Goal: Task Accomplishment & Management: Use online tool/utility

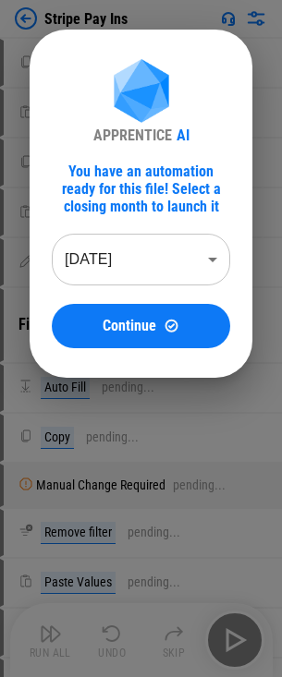
click at [128, 276] on body "Stripe Pay Ins Copy pending... Paste Values pending... Copy pending... Paste Va…" at bounding box center [141, 338] width 282 height 677
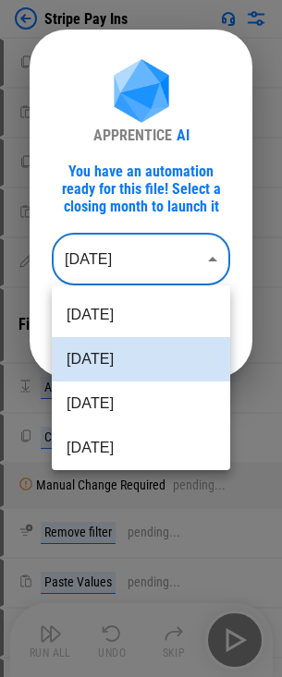
click at [104, 394] on li "[DATE]" at bounding box center [141, 403] width 178 height 44
type input "********"
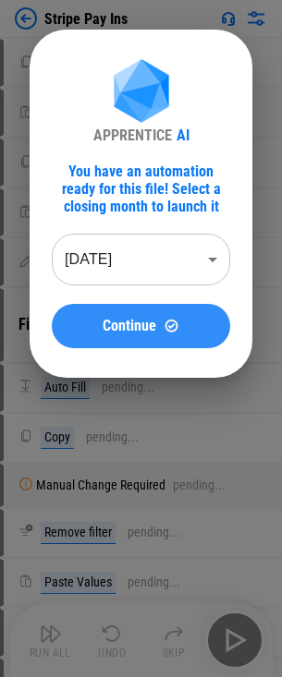
click at [112, 314] on button "Continue" at bounding box center [141, 326] width 178 height 44
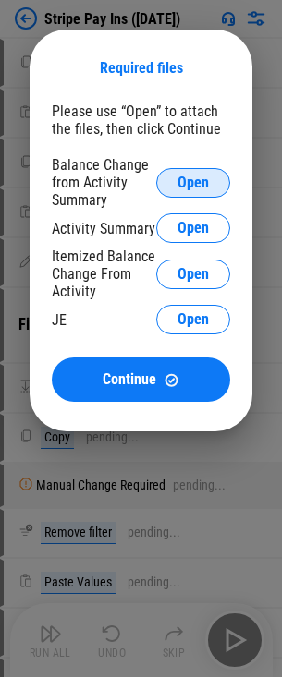
click at [215, 187] on button "Open" at bounding box center [193, 183] width 74 height 30
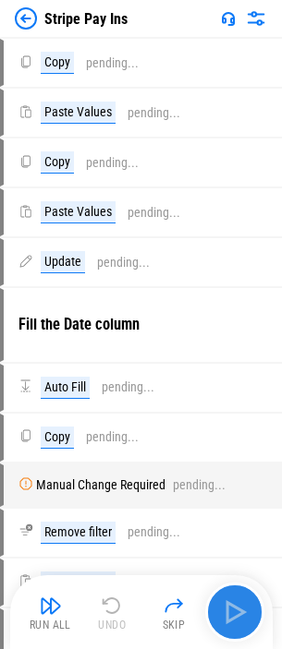
click at [231, 588] on button "button" at bounding box center [234, 612] width 59 height 59
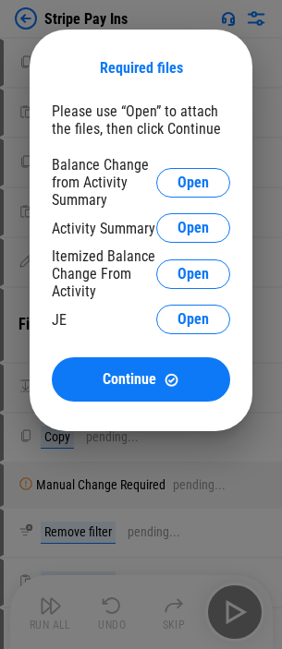
click at [62, 49] on div "Required files Please use “Open” to attach the files, then click Continue Balan…" at bounding box center [141, 231] width 223 height 402
click at [88, 123] on div "Please use “Open” to attach the files, then click Continue" at bounding box center [141, 119] width 178 height 35
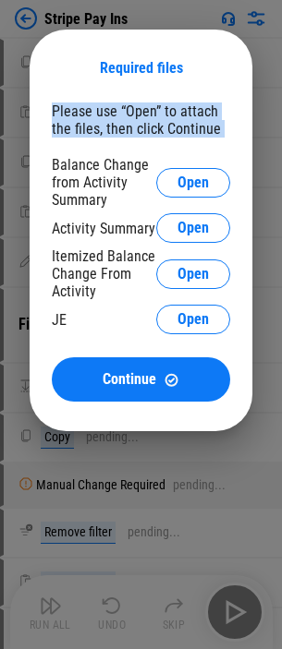
click at [88, 123] on div "Please use “Open” to attach the files, then click Continue" at bounding box center [141, 119] width 178 height 35
click at [107, 119] on div "Please use “Open” to attach the files, then click Continue" at bounding box center [141, 119] width 178 height 35
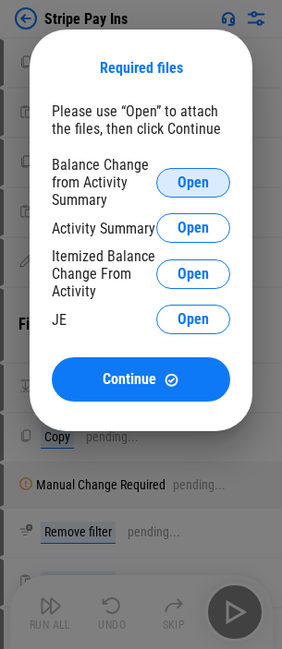
click at [203, 183] on span "Open" at bounding box center [192, 182] width 31 height 15
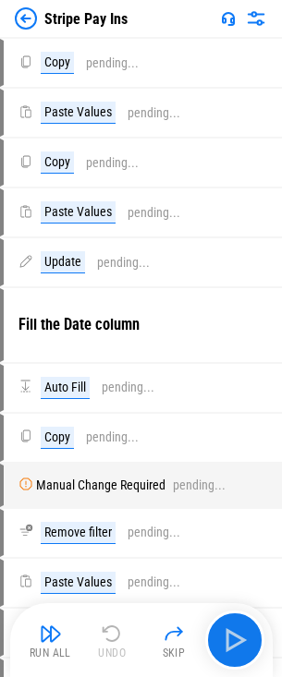
click at [33, 16] on img at bounding box center [26, 18] width 22 height 22
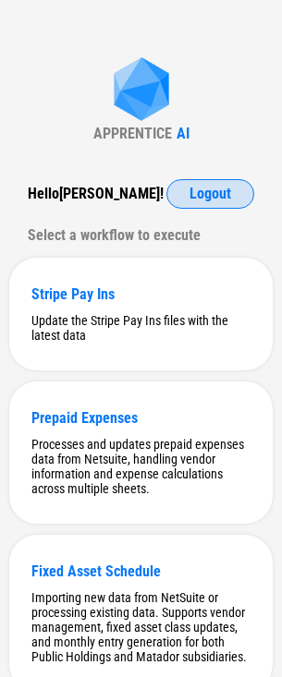
click at [232, 199] on button "Logout" at bounding box center [210, 194] width 88 height 30
click at [127, 292] on div "Stripe Pay Ins" at bounding box center [140, 294] width 219 height 18
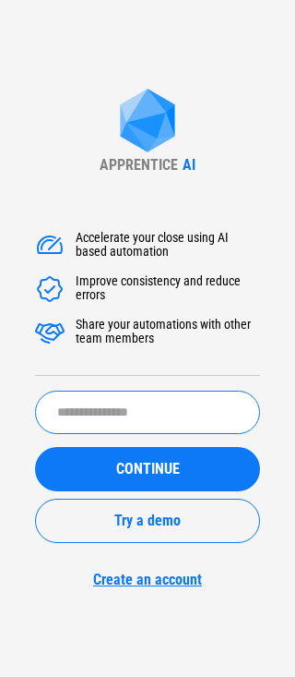
click at [157, 412] on input "text" at bounding box center [147, 412] width 225 height 43
type input "*******"
click at [35, 447] on button "CONTINUE" at bounding box center [147, 469] width 225 height 44
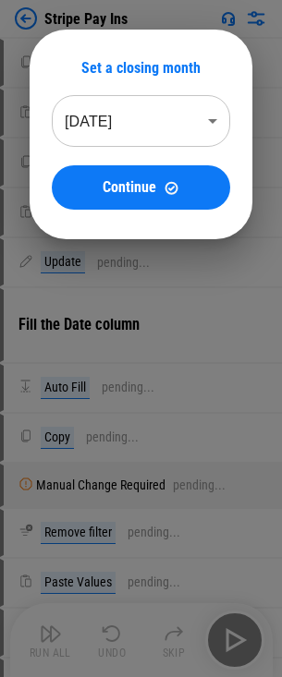
click at [193, 123] on body "Stripe Pay Ins Copy pending... Paste Values pending... Copy pending... Paste Va…" at bounding box center [141, 338] width 282 height 677
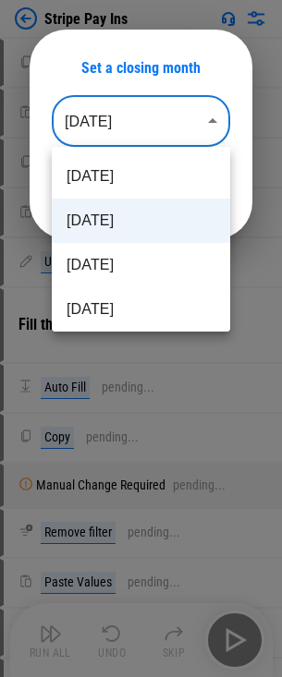
click at [172, 223] on li "Sep 2025" at bounding box center [141, 221] width 178 height 44
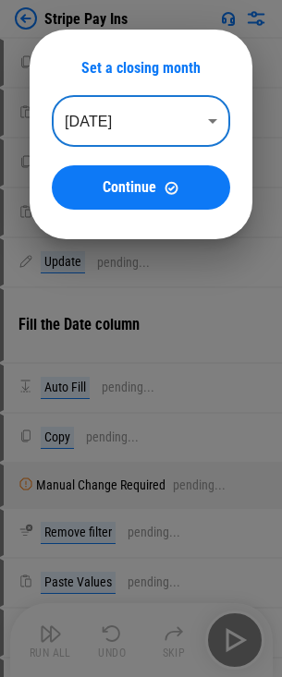
click at [159, 134] on body "Stripe Pay Ins Copy pending... Paste Values pending... Copy pending... Paste Va…" at bounding box center [141, 338] width 282 height 677
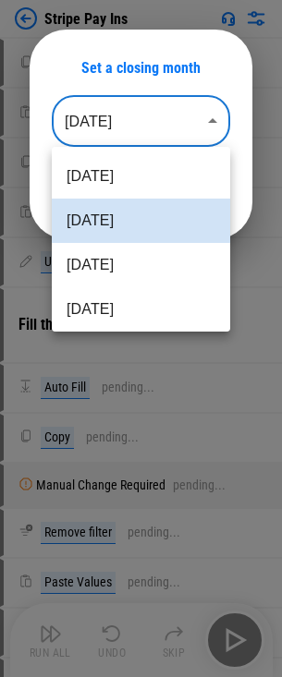
click at [104, 254] on li "Aug 2025" at bounding box center [141, 265] width 178 height 44
type input "********"
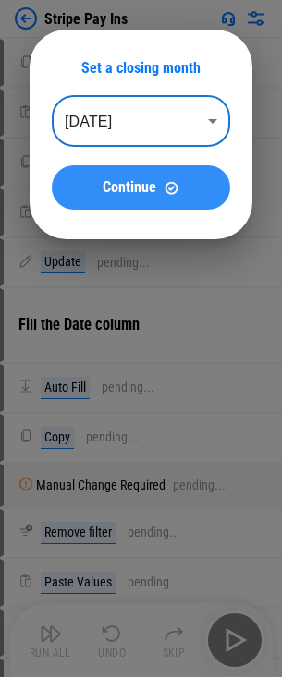
click at [152, 180] on span "Continue" at bounding box center [129, 187] width 54 height 15
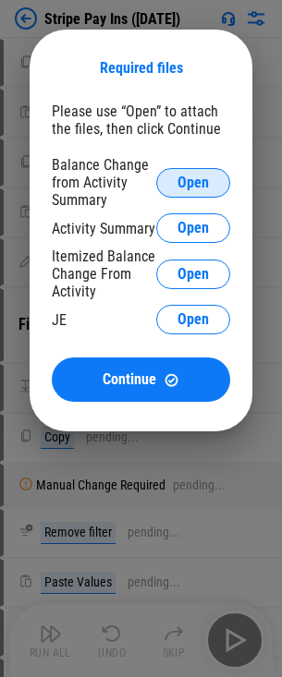
click at [201, 175] on span "Open" at bounding box center [192, 182] width 31 height 15
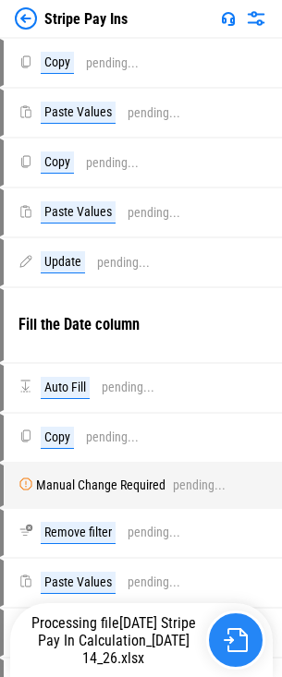
click at [236, 635] on img "button" at bounding box center [235, 640] width 24 height 24
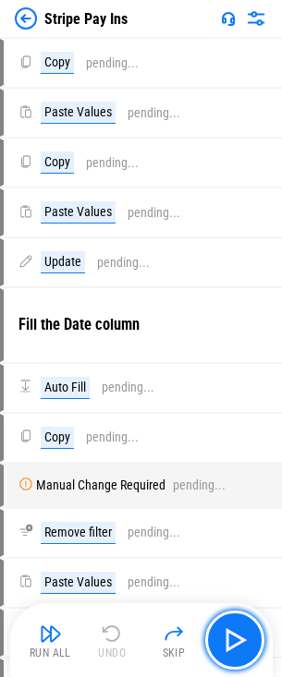
click at [247, 632] on button "button" at bounding box center [234, 639] width 59 height 59
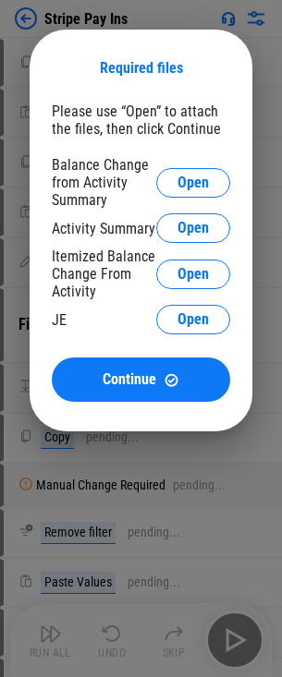
click at [155, 118] on div "Please use “Open” to attach the files, then click Continue" at bounding box center [141, 119] width 178 height 35
click at [152, 117] on div "Please use “Open” to attach the files, then click Continue" at bounding box center [141, 119] width 178 height 35
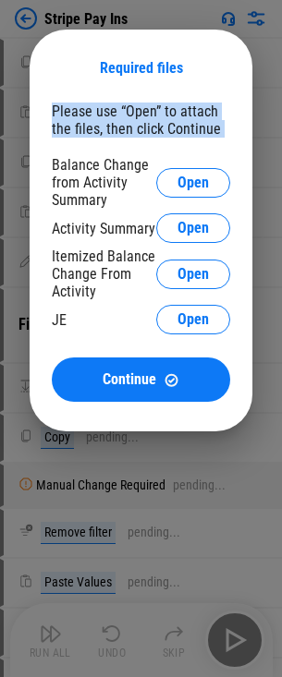
click at [152, 117] on div "Please use “Open” to attach the files, then click Continue" at bounding box center [141, 119] width 178 height 35
click at [130, 130] on div "Please use “Open” to attach the files, then click Continue" at bounding box center [141, 119] width 178 height 35
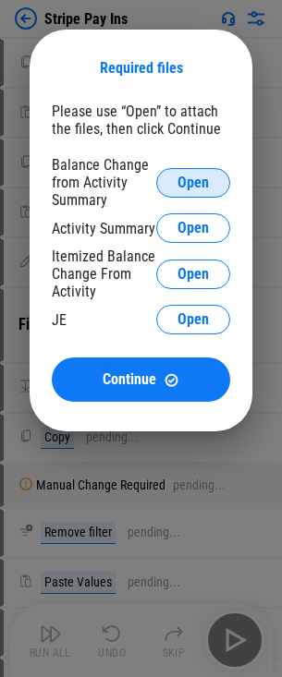
click at [201, 189] on span "Open" at bounding box center [192, 182] width 31 height 15
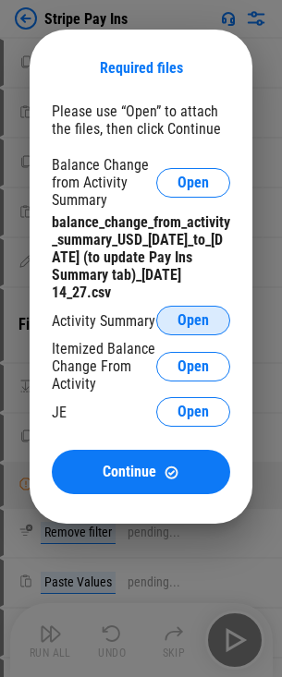
click at [189, 327] on span "Open" at bounding box center [192, 320] width 31 height 15
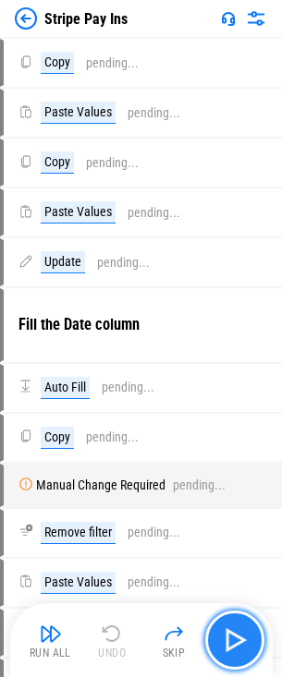
click at [228, 636] on img "button" at bounding box center [235, 640] width 30 height 30
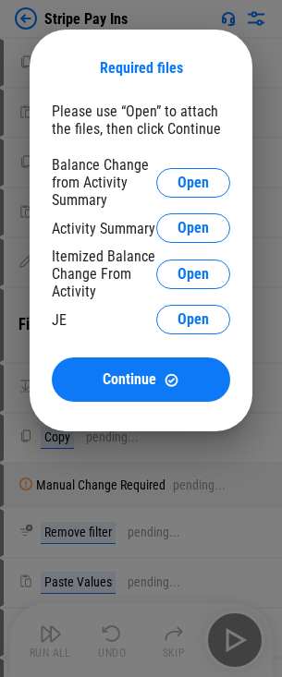
click at [160, 94] on div "Required files Please use “Open” to attach the files, then click Continue Balan…" at bounding box center [141, 231] width 223 height 402
